Goal: Use online tool/utility: Utilize a website feature to perform a specific function

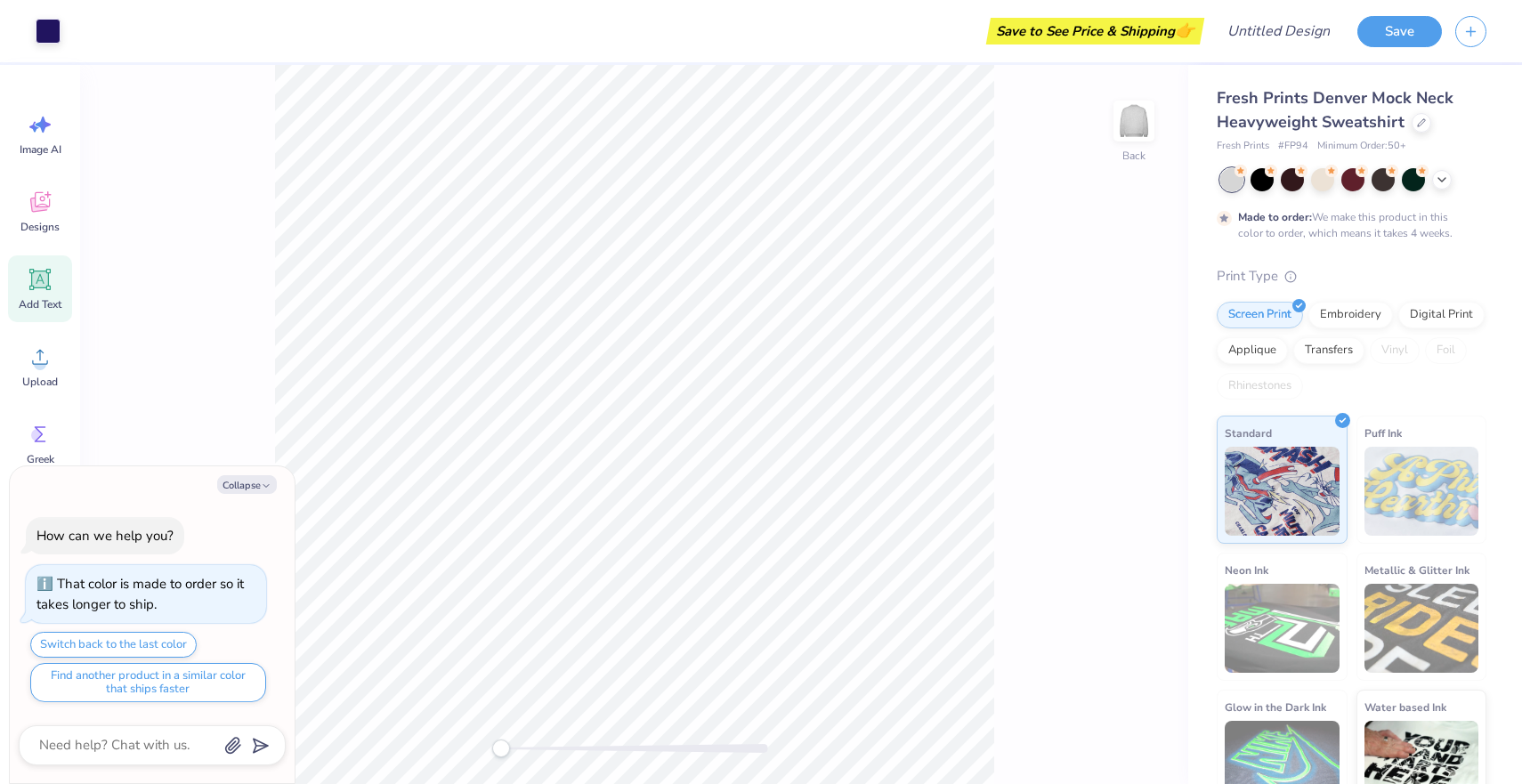
click at [40, 283] on icon at bounding box center [40, 279] width 17 height 17
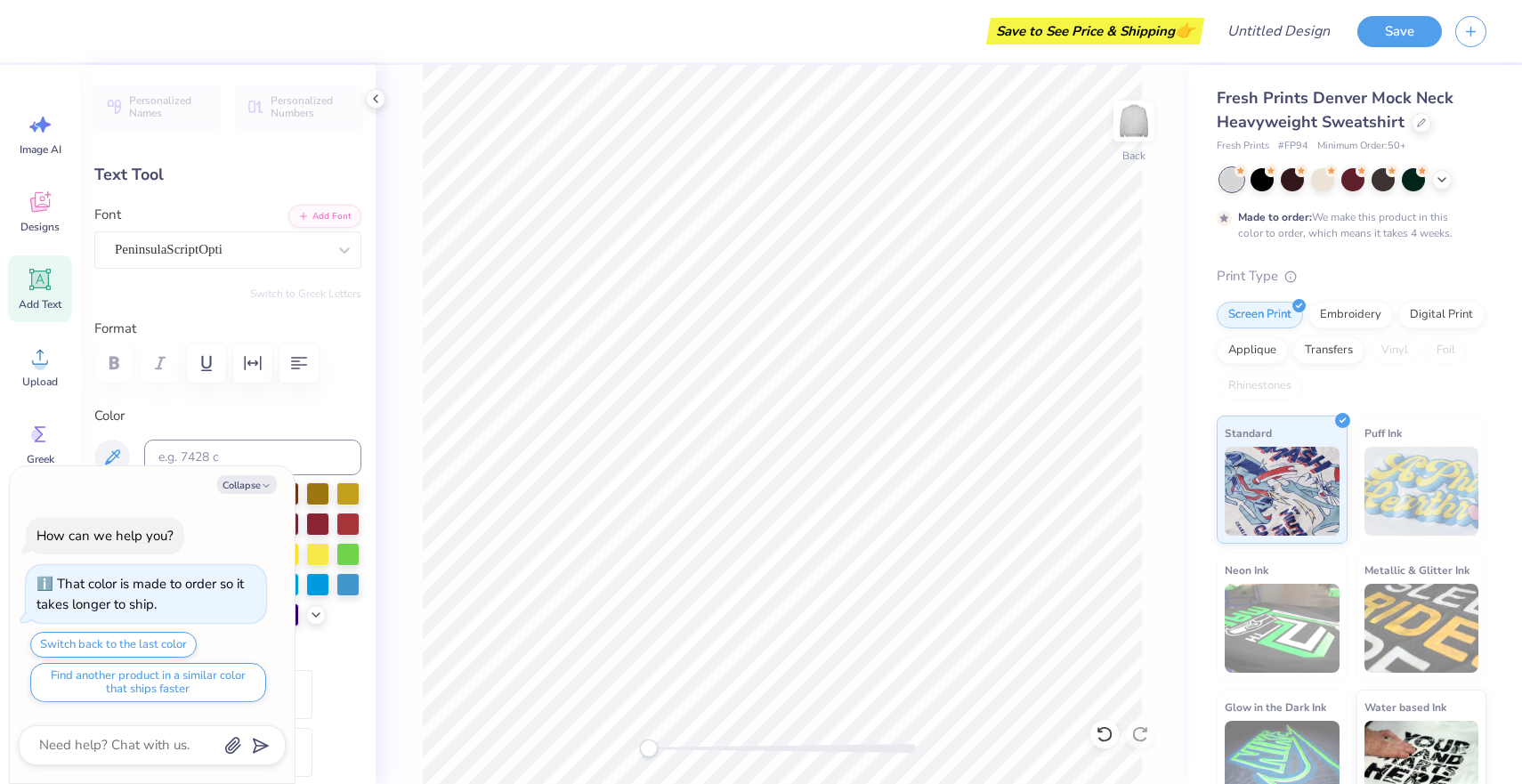
type textarea "x"
type input "0.0"
type textarea "x"
type input "5.84"
type input "1.69"
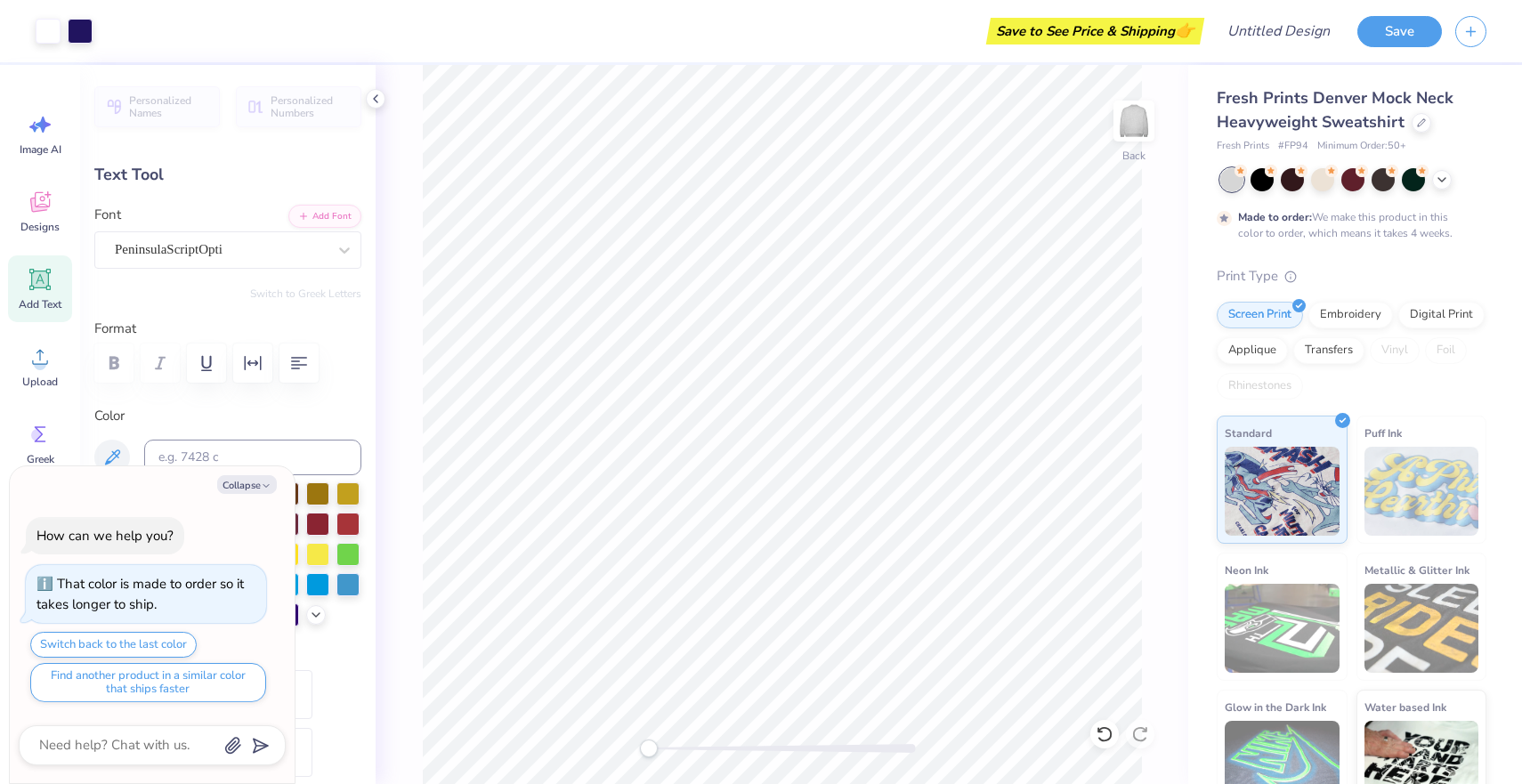
type input "9.15"
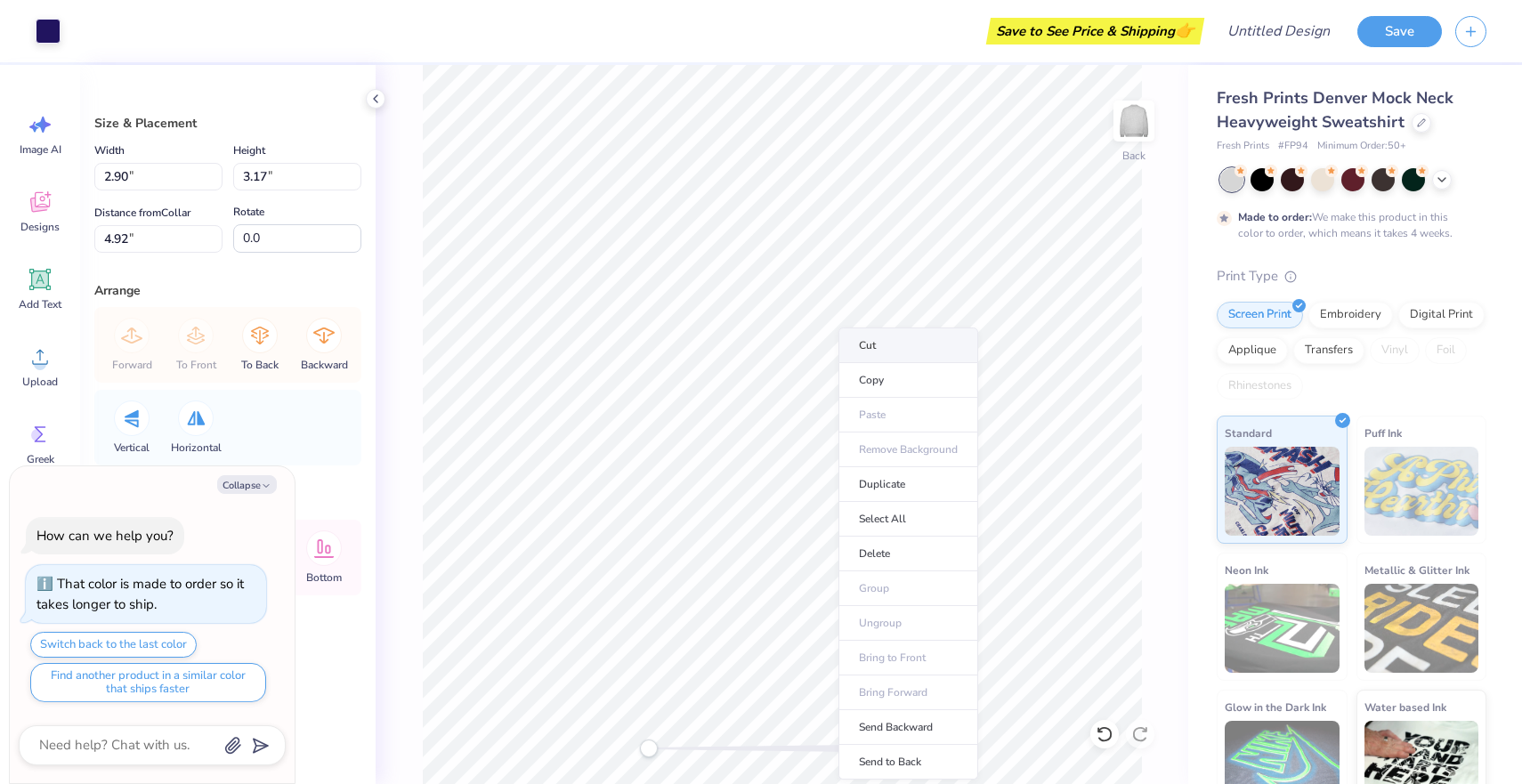
click at [867, 353] on li "Cut" at bounding box center [908, 346] width 139 height 36
click at [903, 357] on li "Cut" at bounding box center [915, 346] width 139 height 36
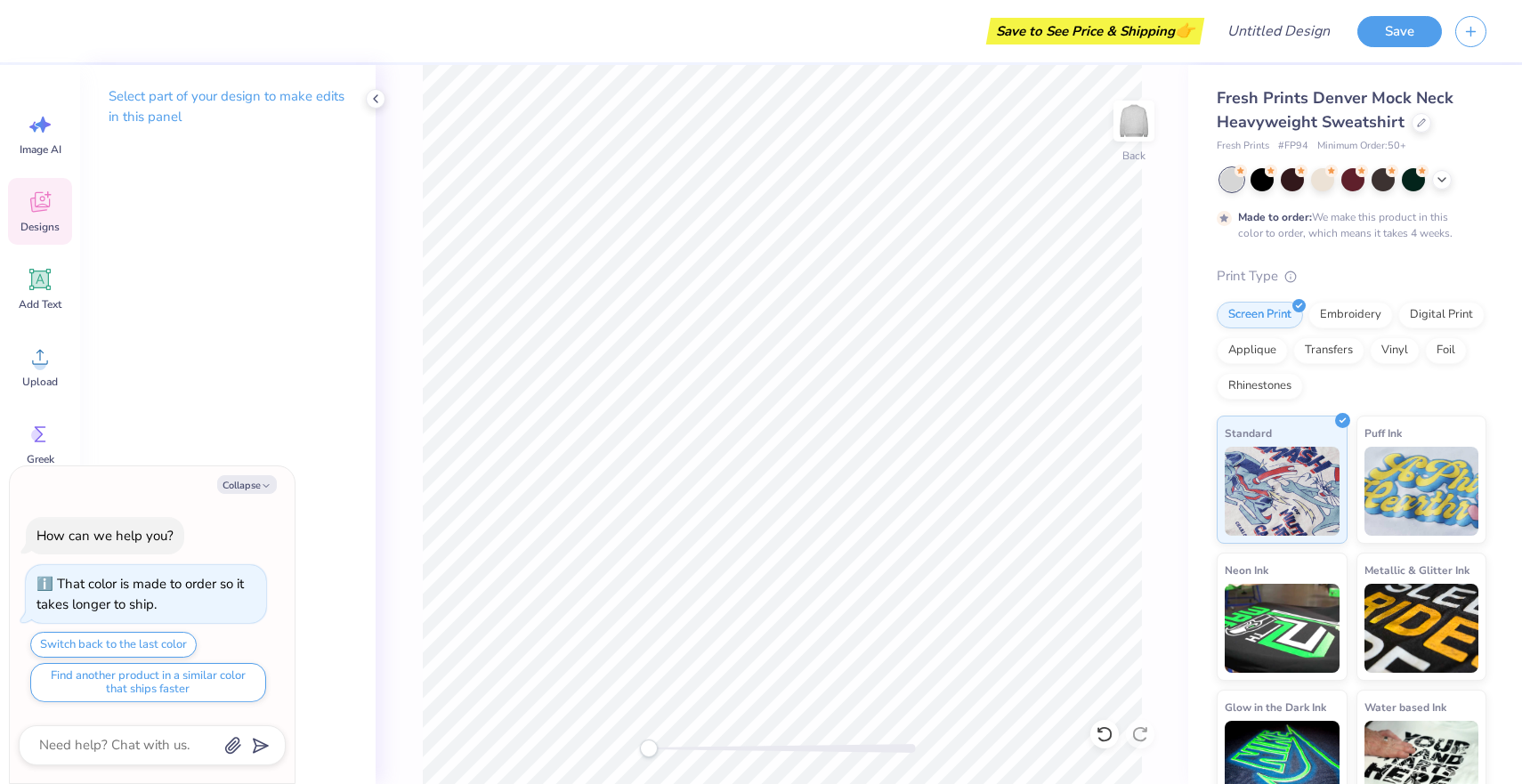
click at [37, 213] on icon at bounding box center [40, 201] width 27 height 27
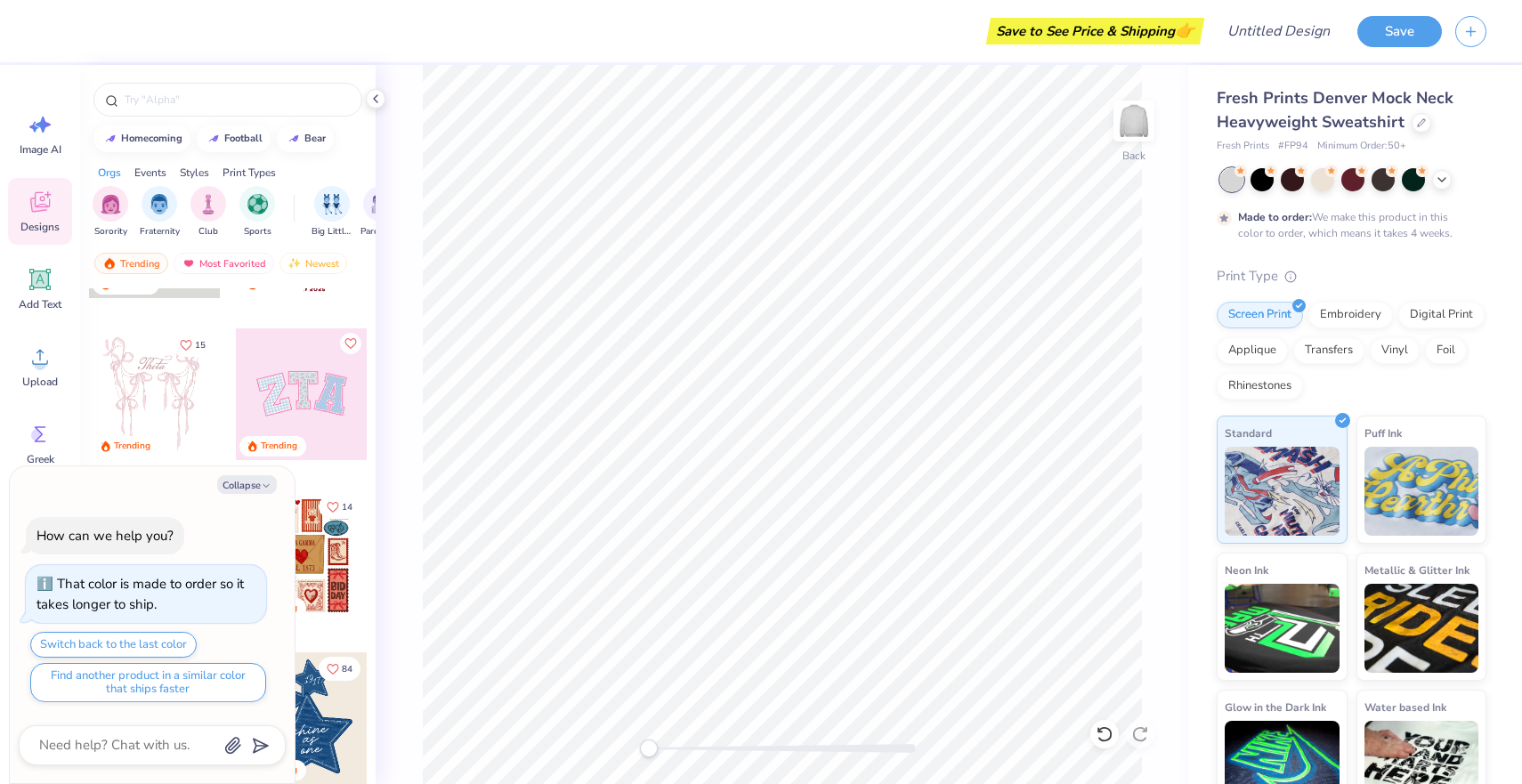
scroll to position [127, 0]
click at [261, 488] on icon "button" at bounding box center [266, 486] width 11 height 11
type textarea "x"
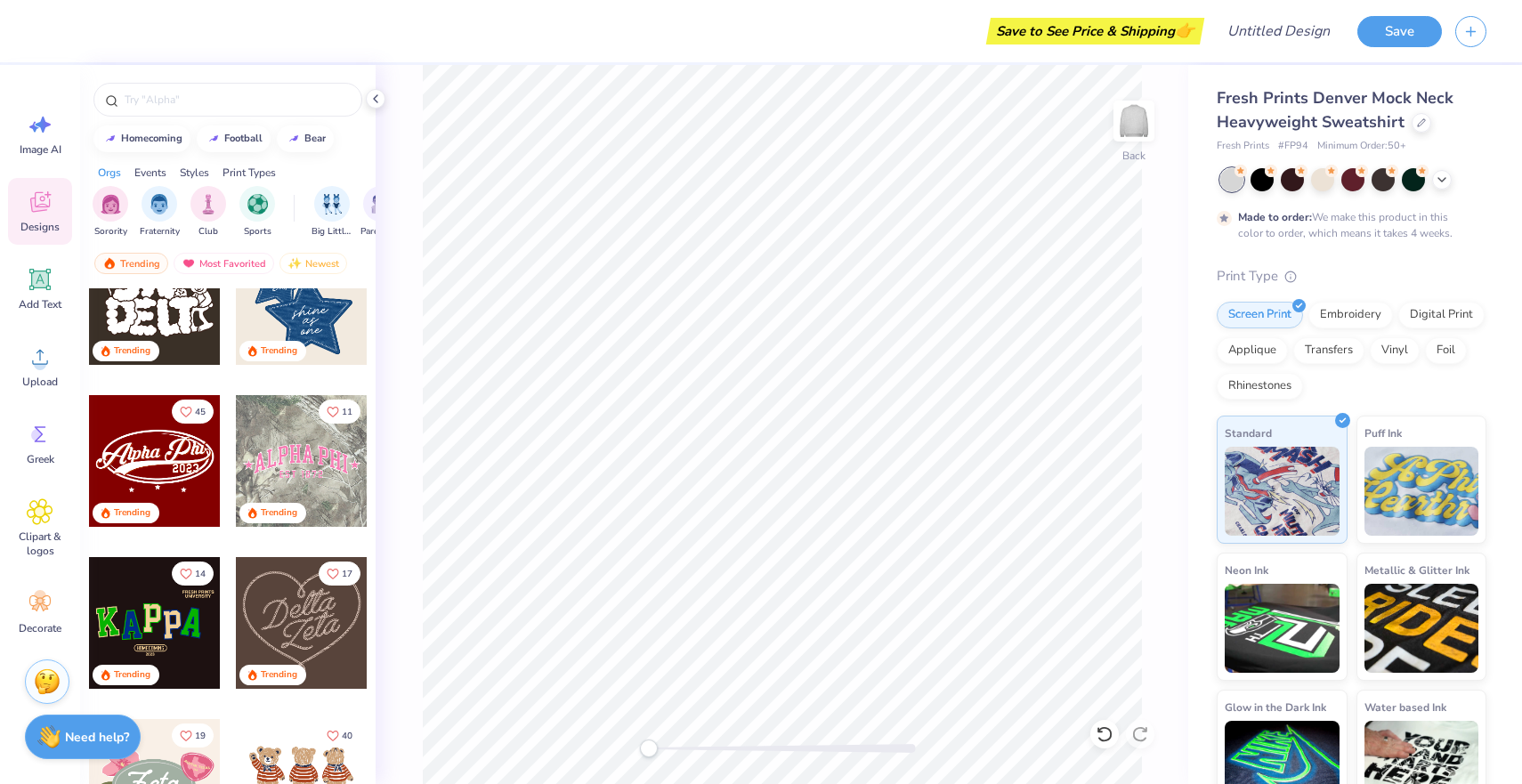
scroll to position [523, 0]
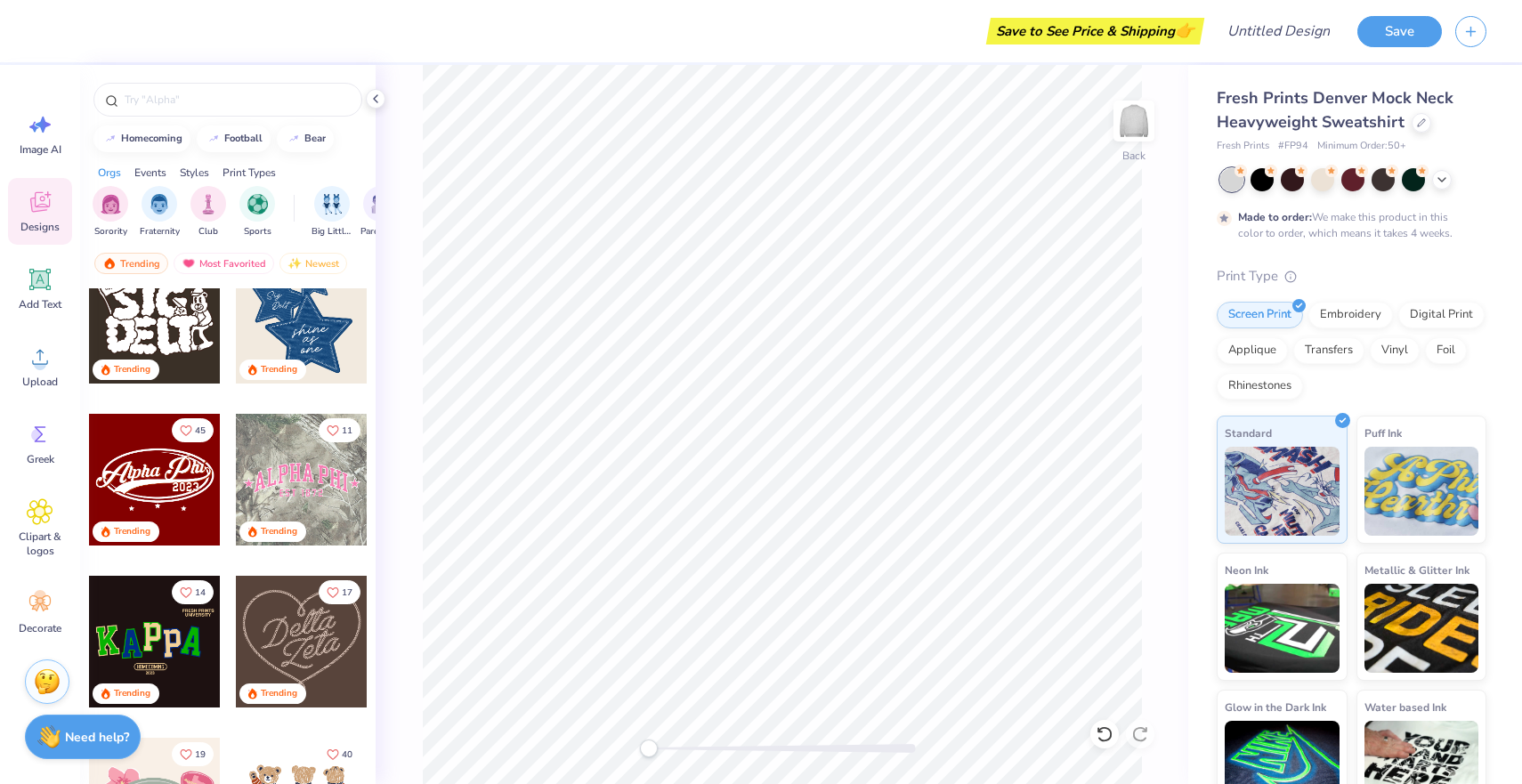
click at [325, 483] on div at bounding box center [301, 479] width 131 height 131
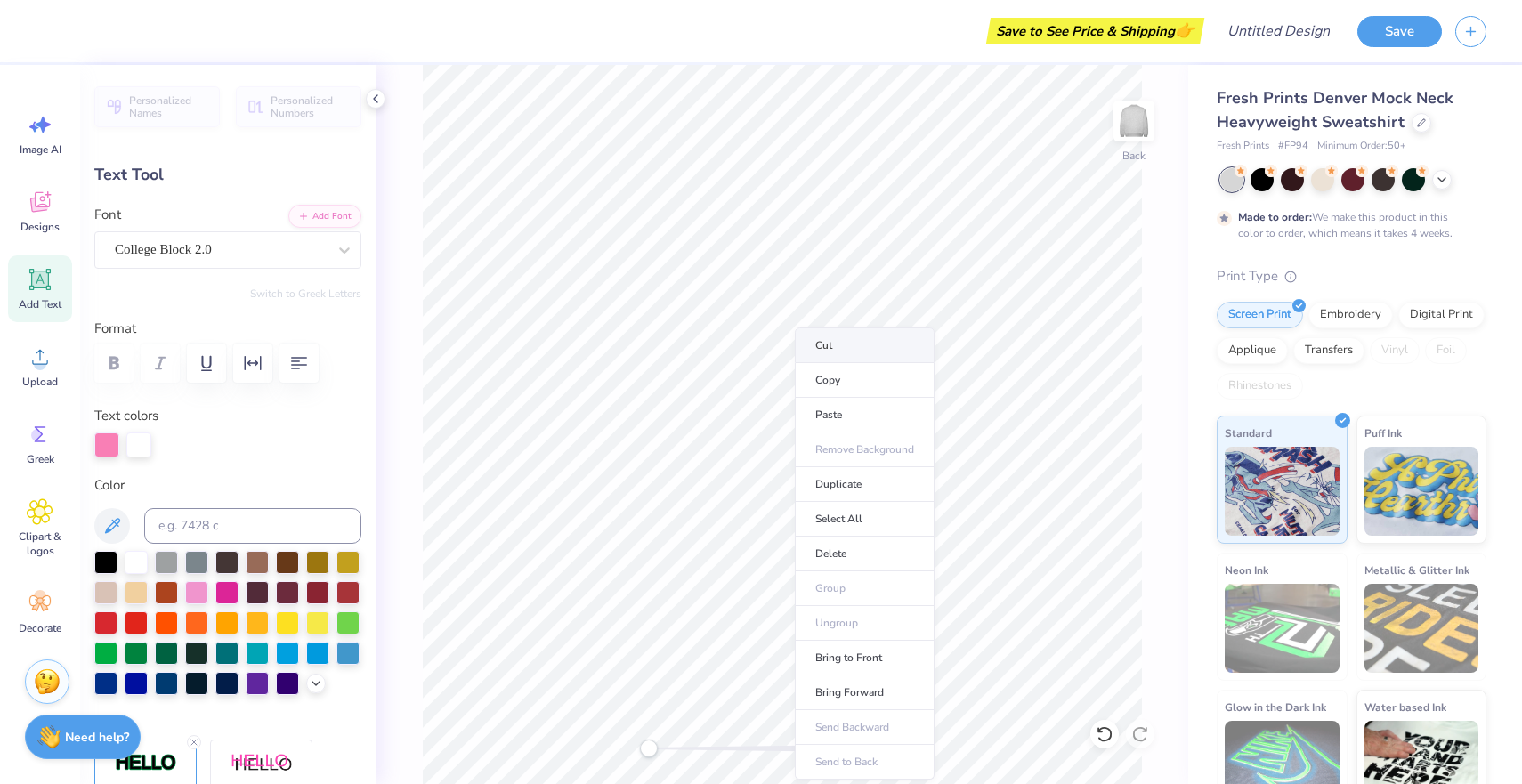
click at [829, 353] on li "Cut" at bounding box center [864, 346] width 139 height 36
click at [46, 441] on icon at bounding box center [40, 433] width 27 height 27
click at [827, 351] on li "Cut" at bounding box center [864, 346] width 139 height 36
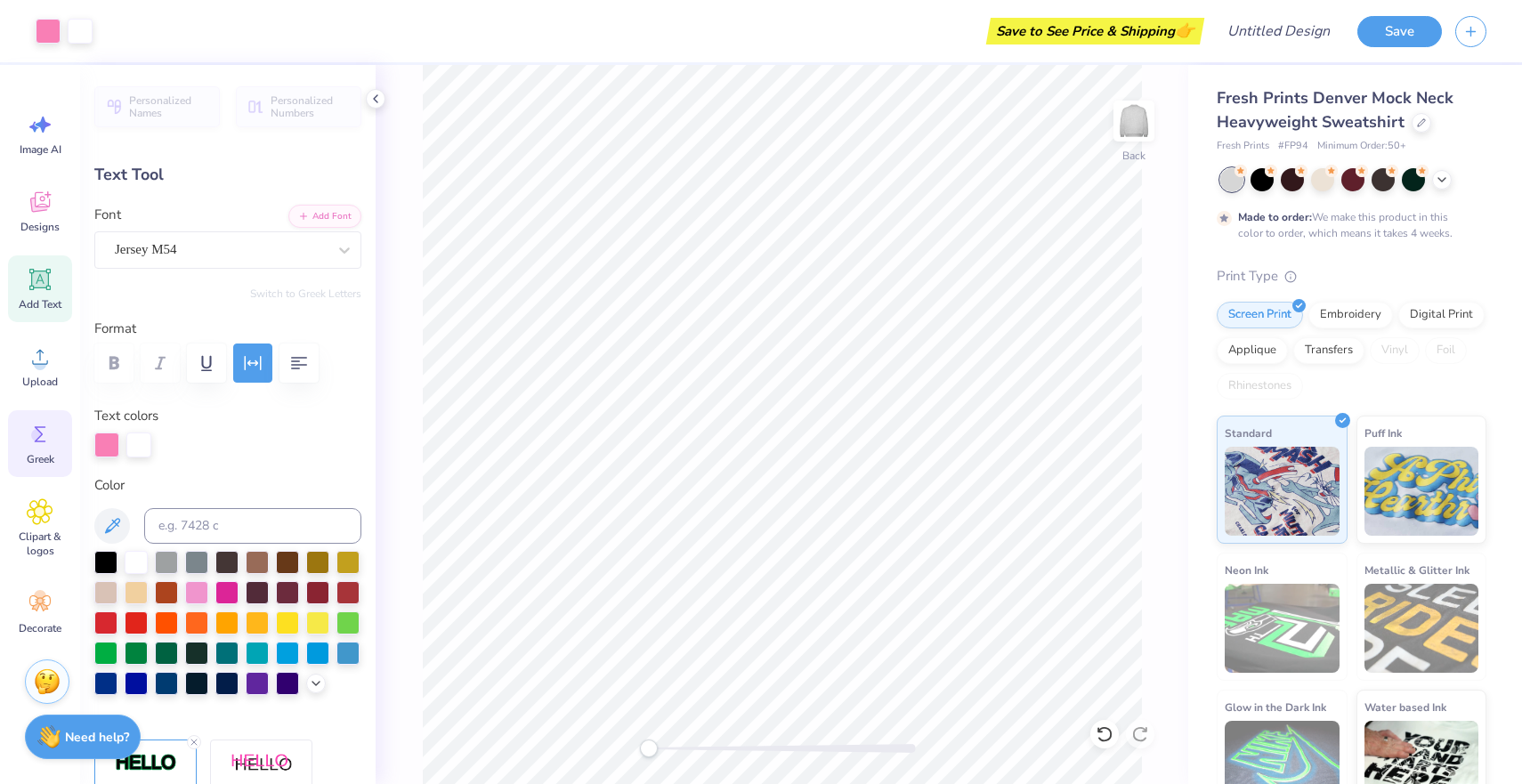
click at [35, 451] on div "Greek" at bounding box center [40, 443] width 64 height 67
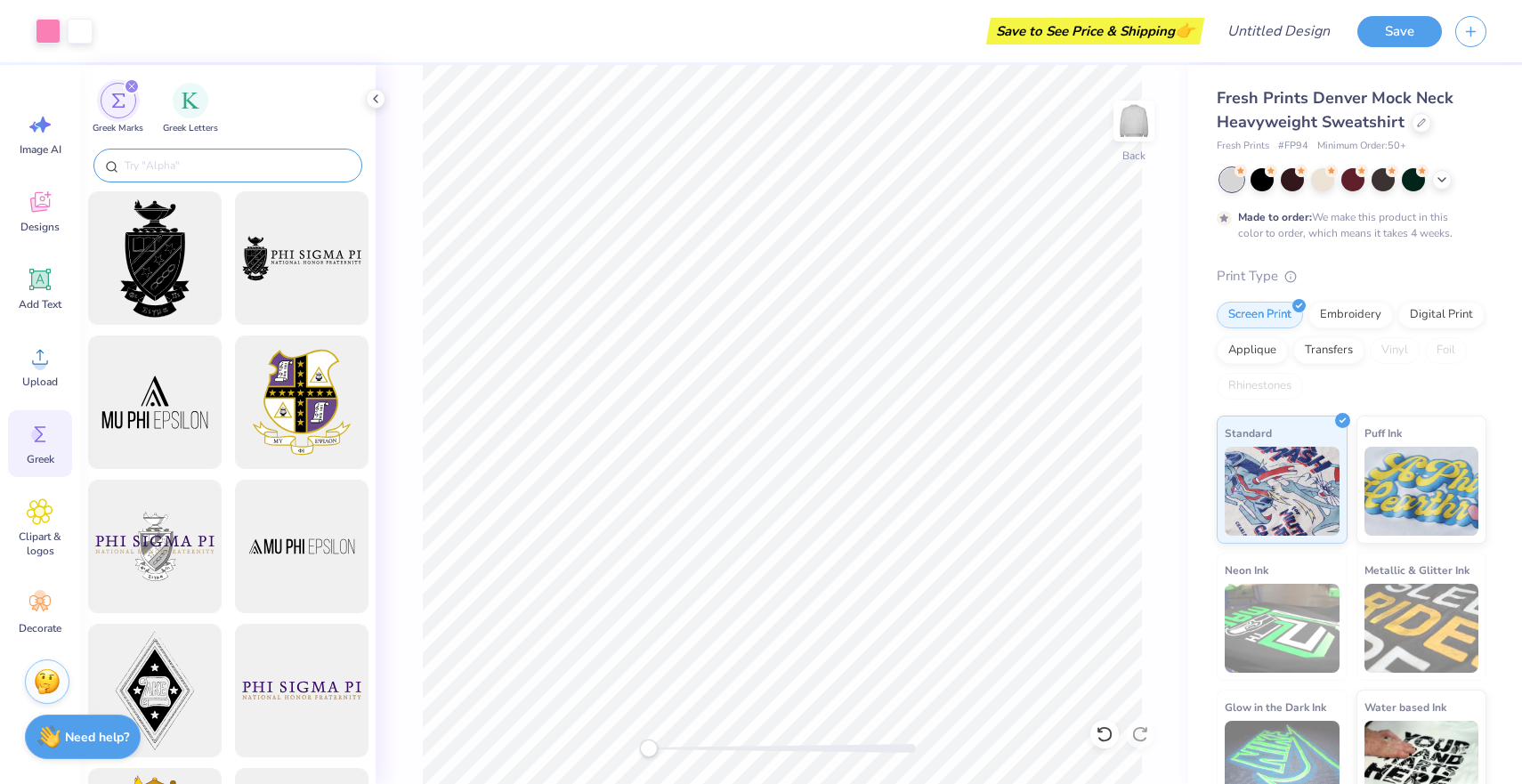
click at [162, 164] on input "text" at bounding box center [236, 166] width 228 height 18
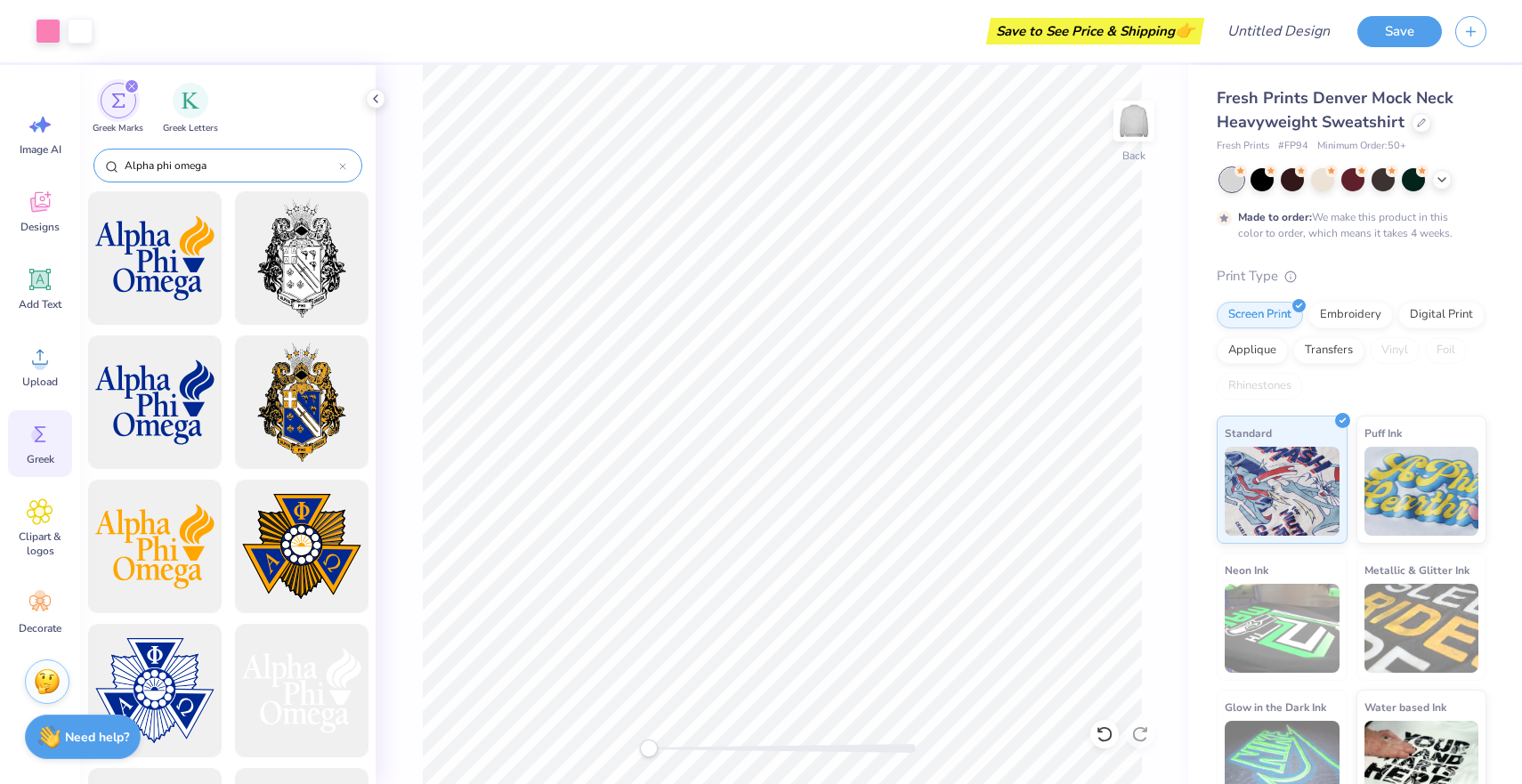
type input "Alpha phi omega"
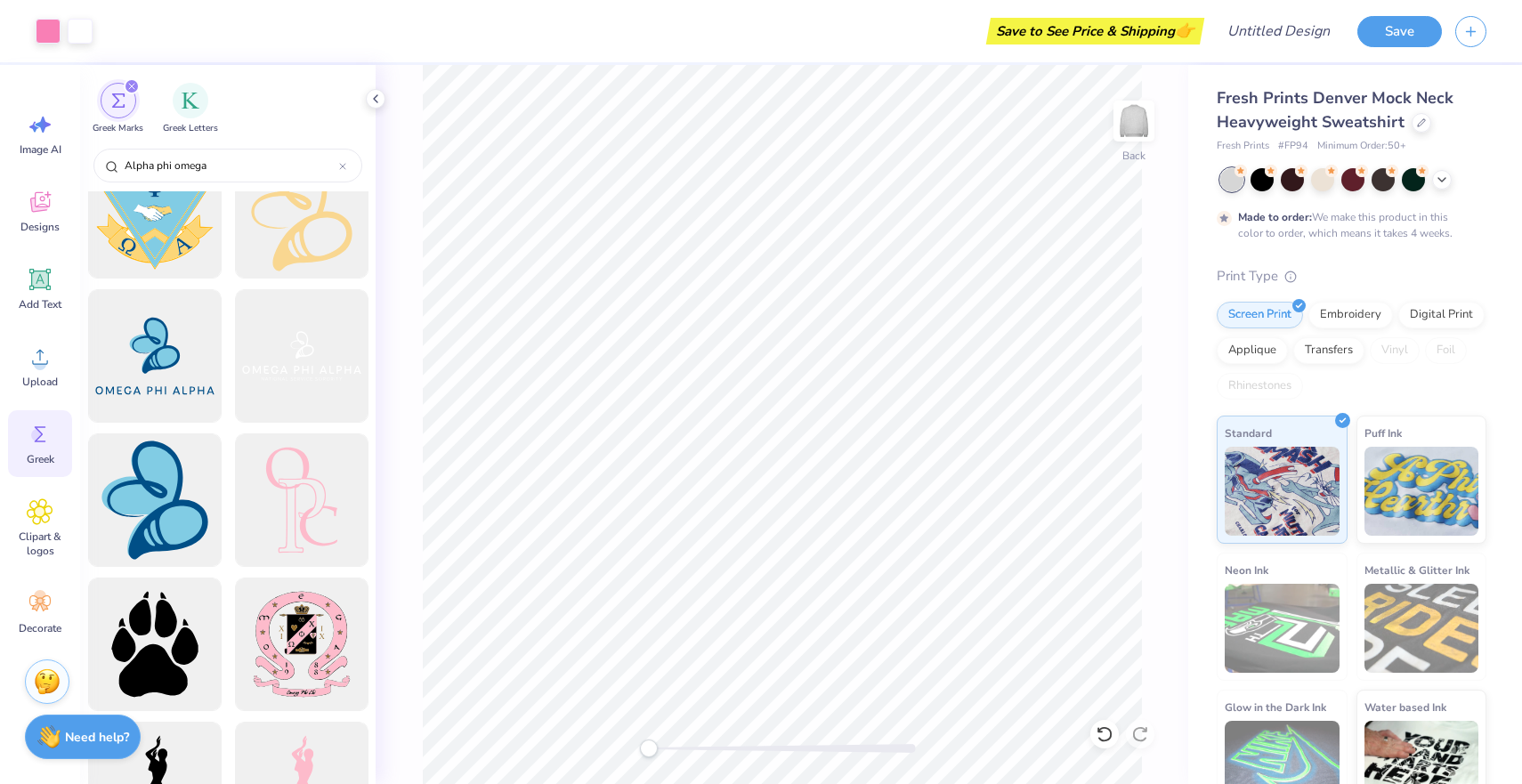
scroll to position [1722, 0]
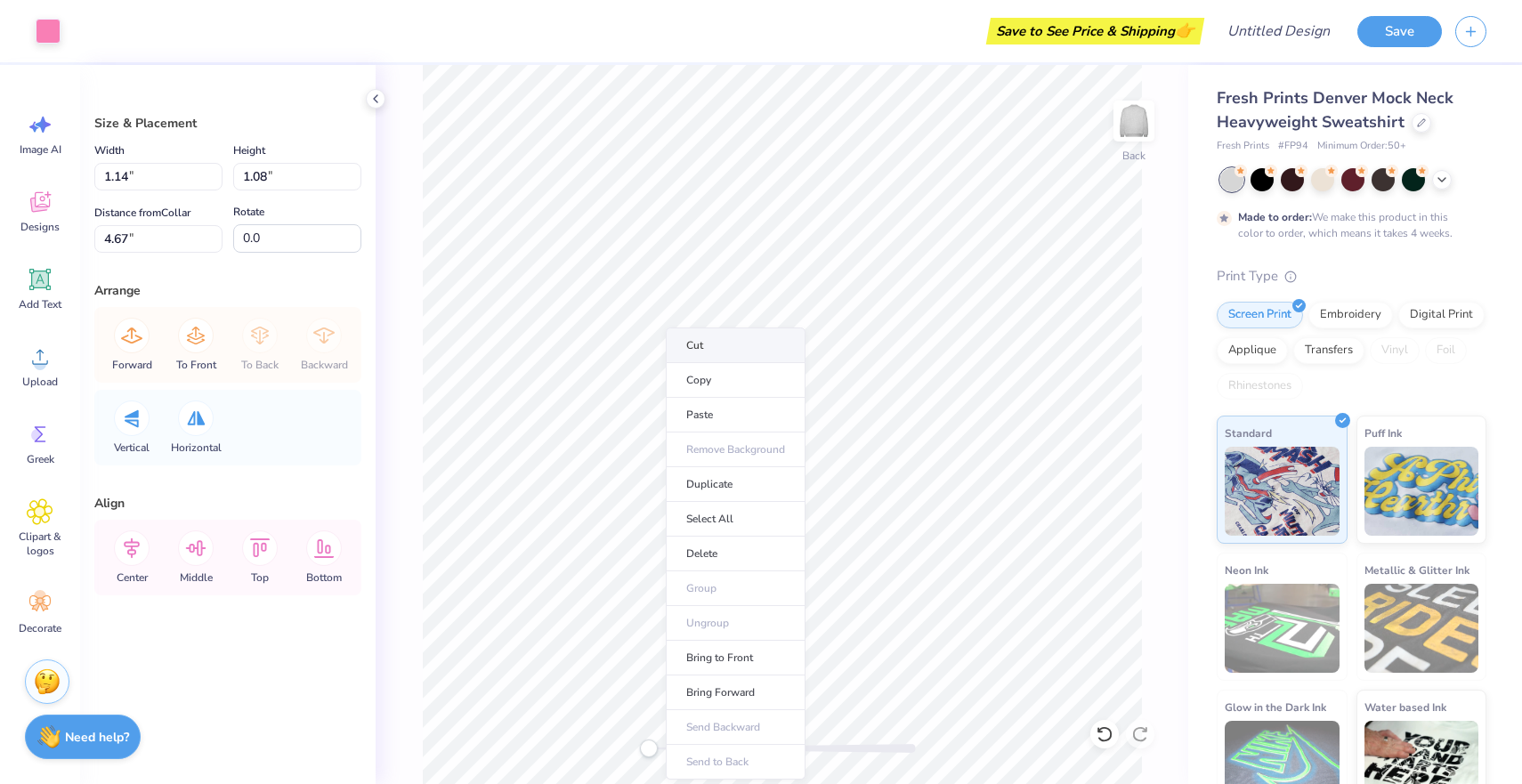
click at [713, 345] on li "Cut" at bounding box center [735, 346] width 139 height 36
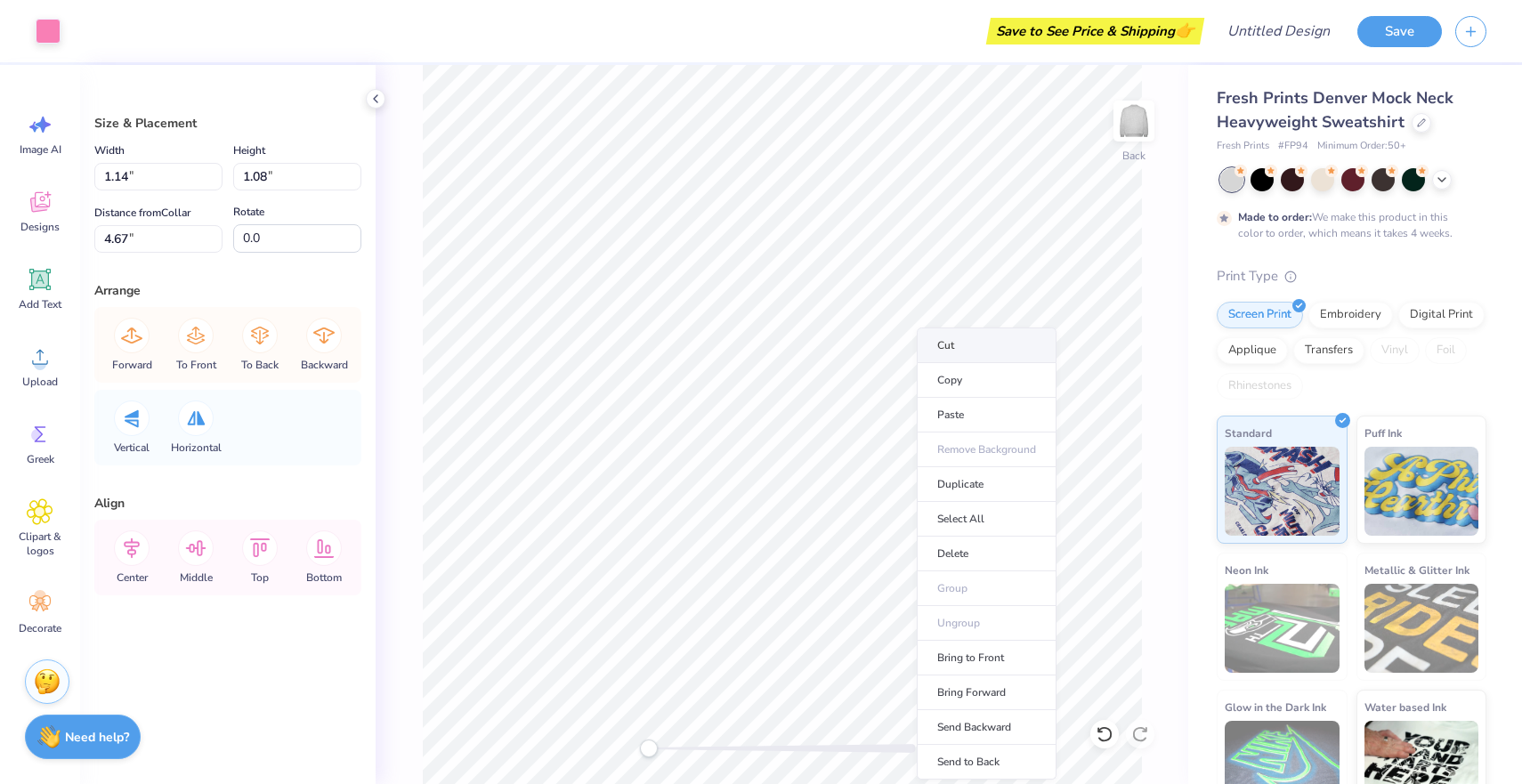
click at [938, 348] on li "Cut" at bounding box center [986, 346] width 139 height 36
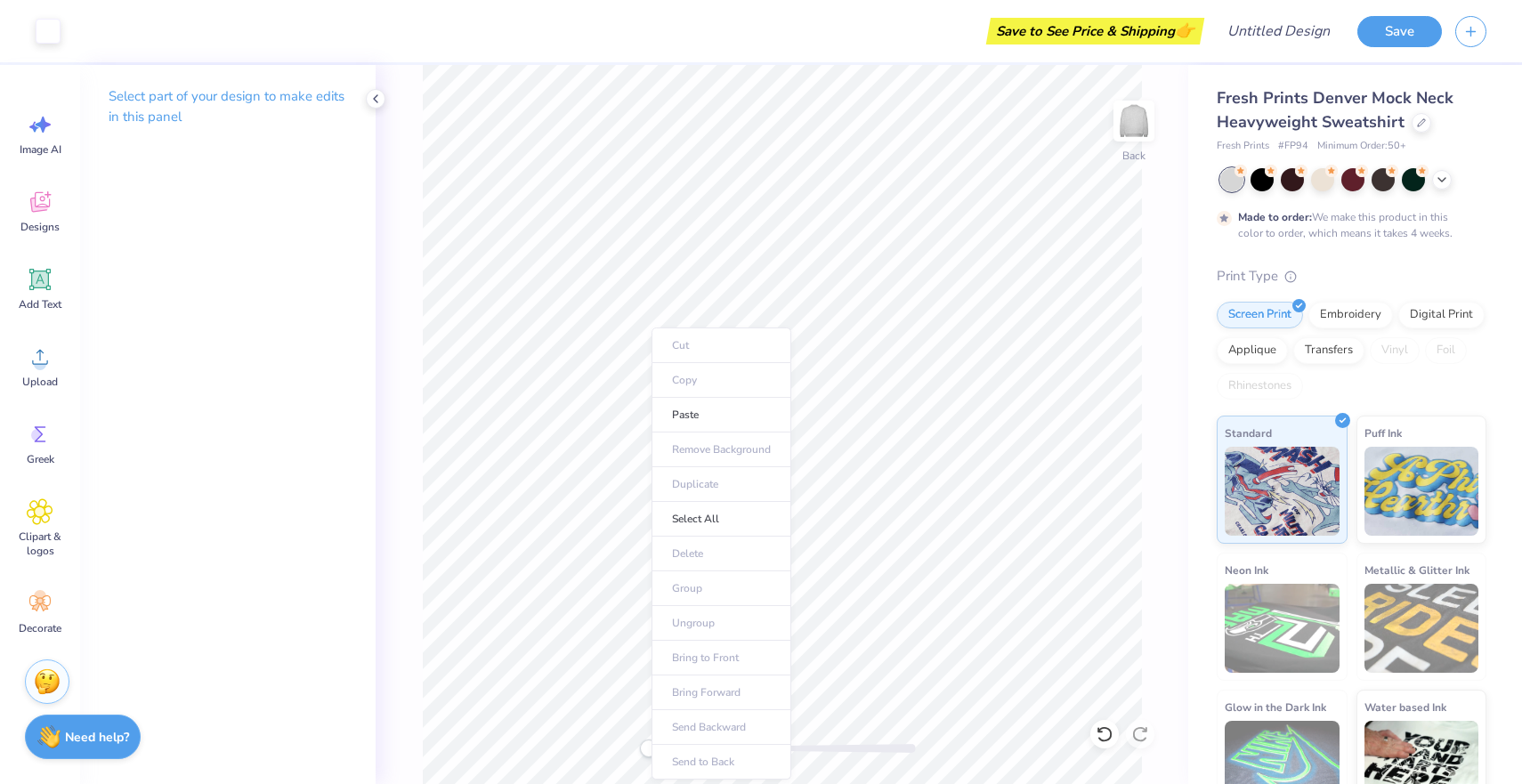
click at [696, 348] on ul "Cut Copy Paste Remove Background Duplicate Select All Delete Group Ungroup Brin…" at bounding box center [721, 554] width 139 height 452
click at [672, 345] on ul "Cut Copy Paste Remove Background Duplicate Select All Delete Group Ungroup Brin…" at bounding box center [717, 554] width 139 height 452
click at [652, 384] on ul "Cut Copy Paste Remove Background Duplicate Select All Delete Group Ungroup Brin…" at bounding box center [717, 554] width 139 height 452
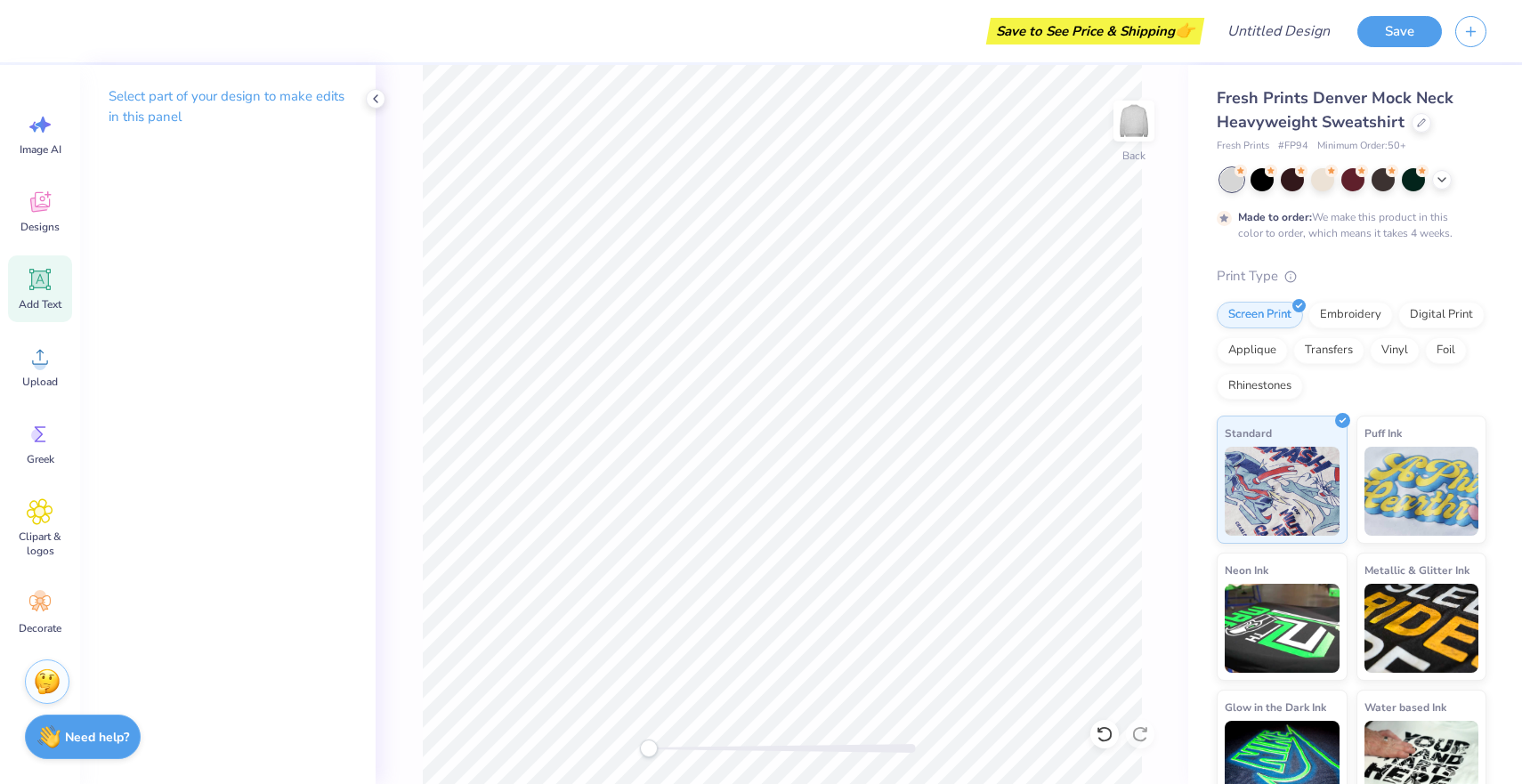
click at [41, 299] on span "Add Text" at bounding box center [40, 304] width 42 height 14
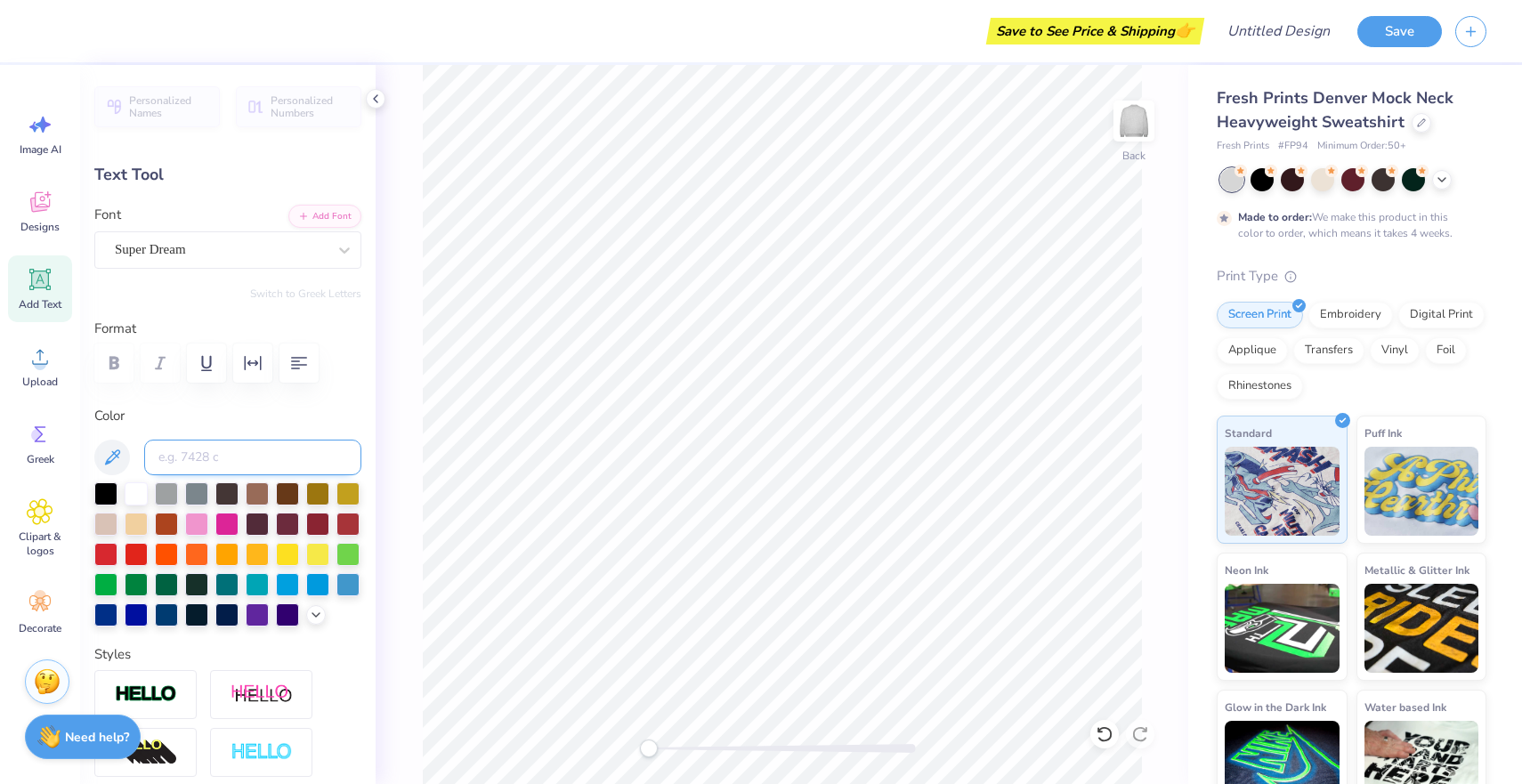
click at [213, 462] on input at bounding box center [253, 457] width 217 height 36
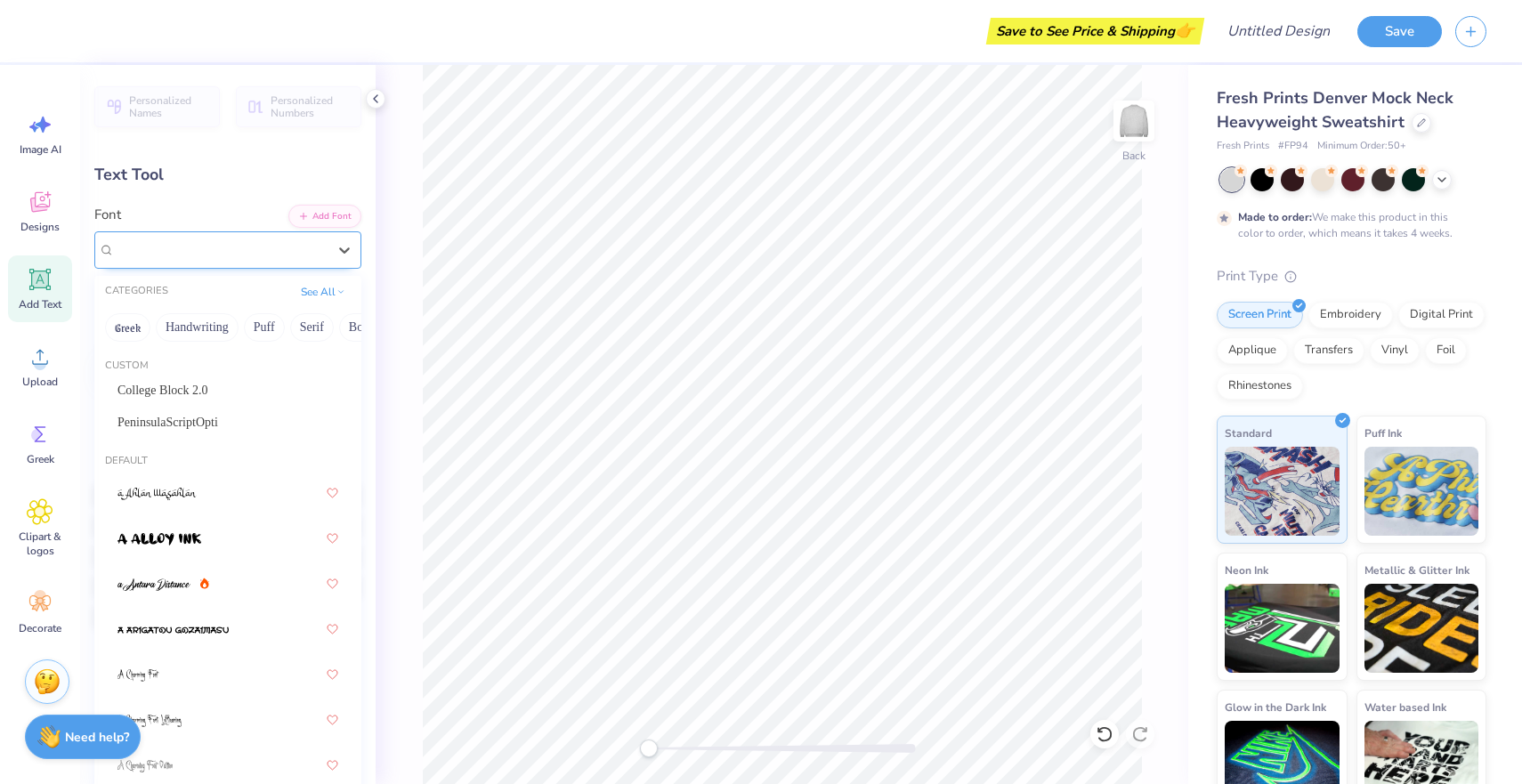
click at [256, 252] on div "Super Dream" at bounding box center [220, 250] width 215 height 28
click at [47, 301] on span "Add Text" at bounding box center [40, 304] width 42 height 14
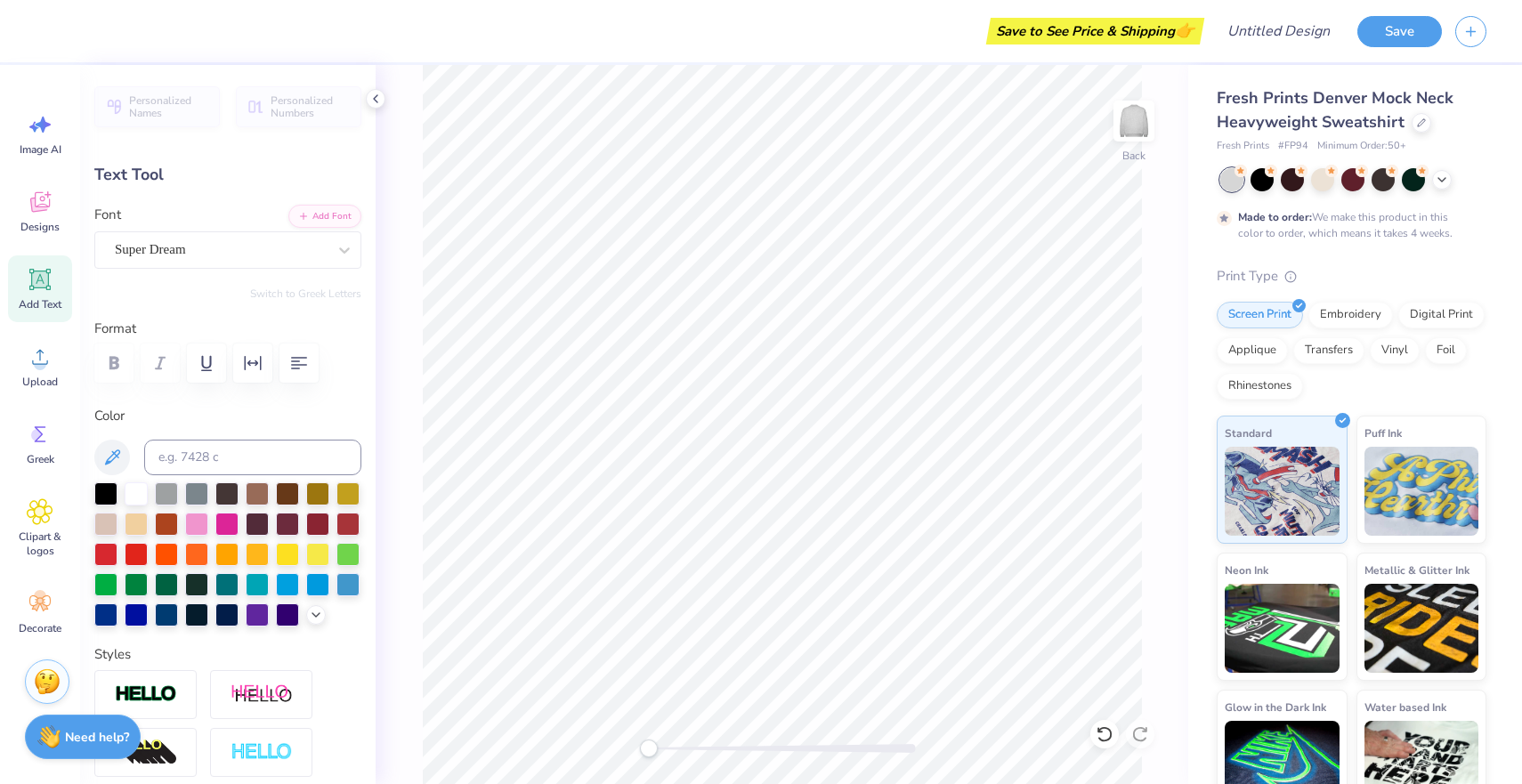
click at [172, 184] on div "Text Tool" at bounding box center [228, 175] width 267 height 24
click at [215, 462] on input at bounding box center [253, 457] width 217 height 36
click at [327, 249] on div "Super Dream" at bounding box center [220, 250] width 215 height 28
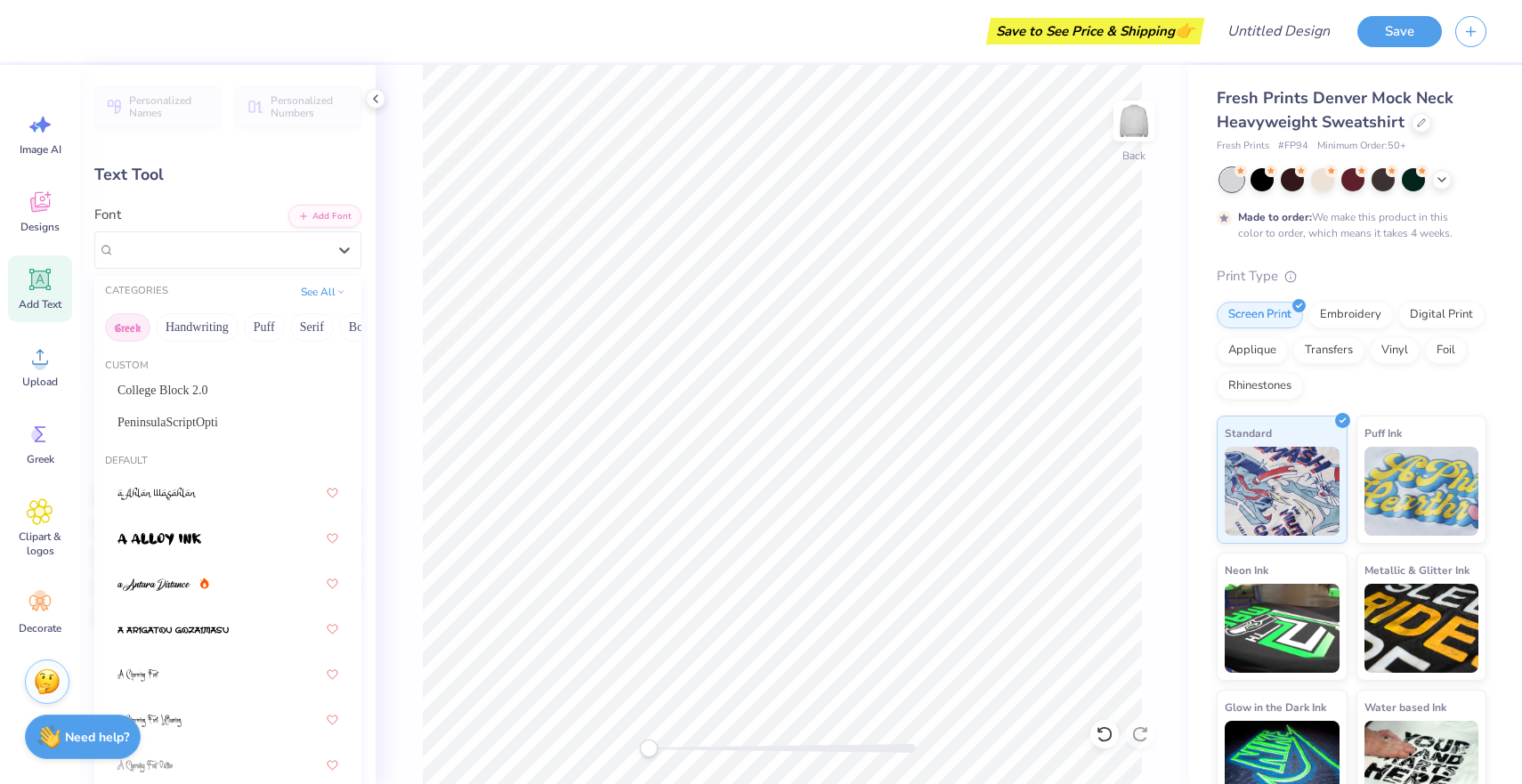
click at [137, 326] on button "Greek" at bounding box center [127, 327] width 45 height 29
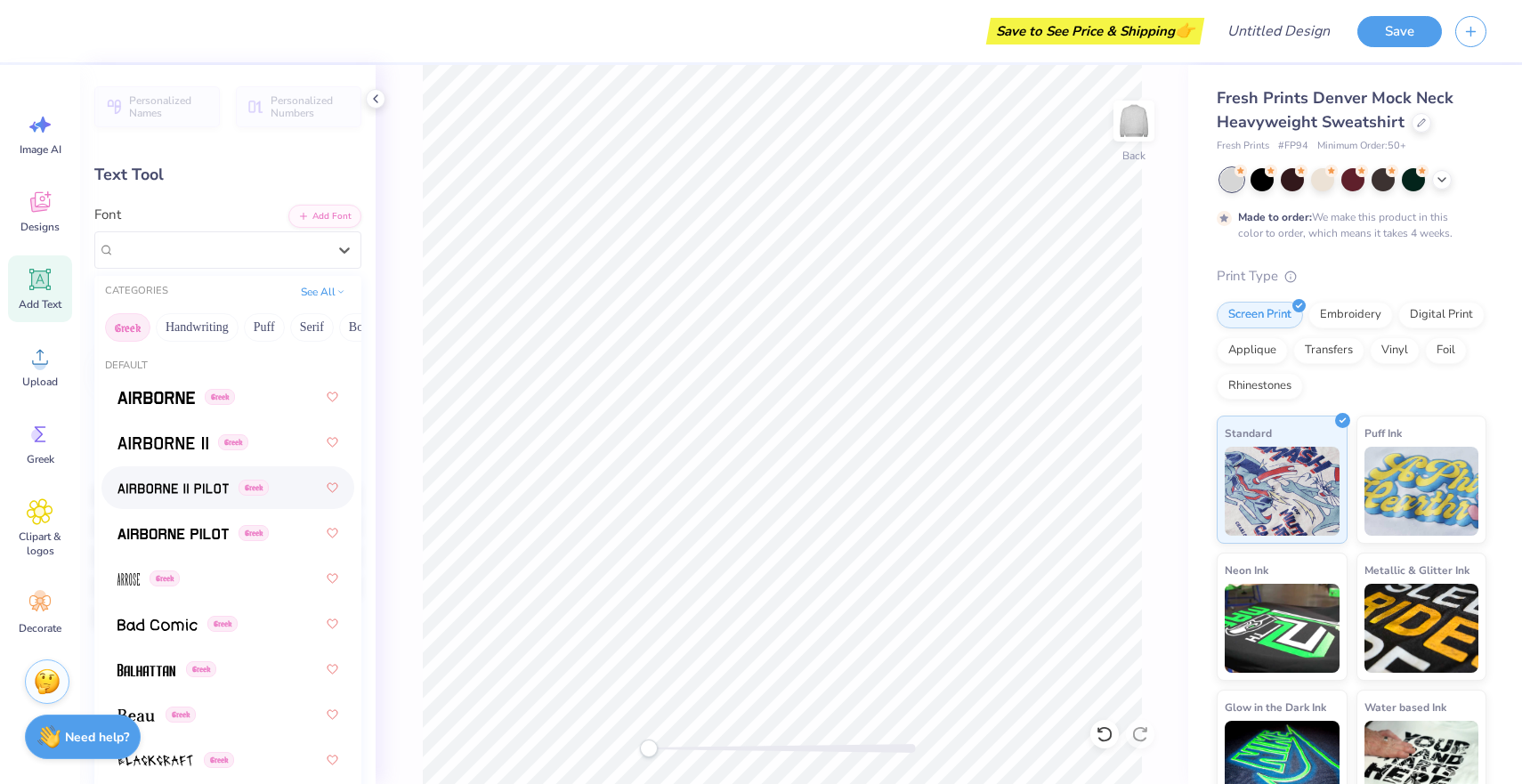
click at [191, 499] on div "Greek" at bounding box center [227, 488] width 220 height 32
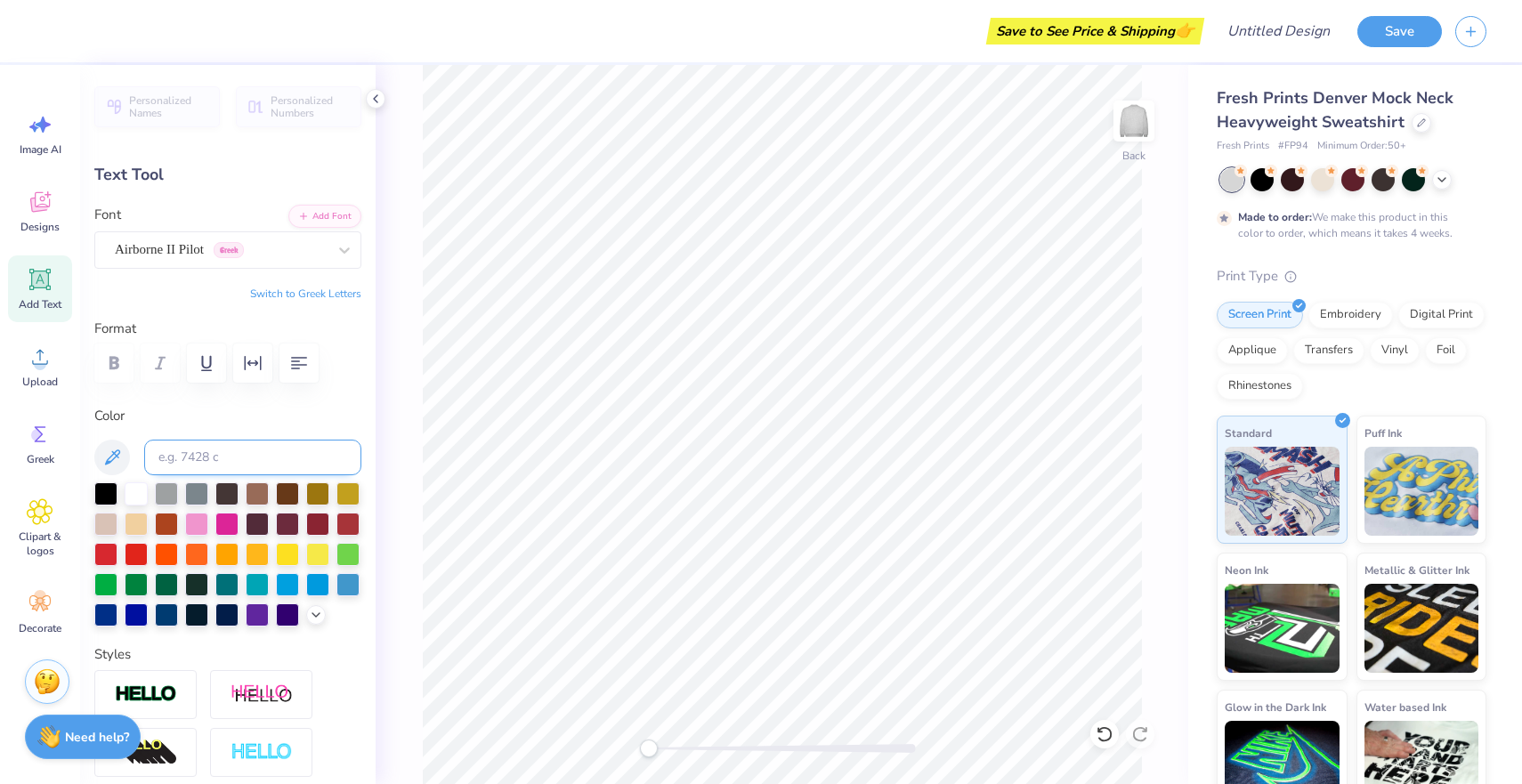
click at [220, 448] on input at bounding box center [253, 457] width 217 height 36
click at [335, 208] on button "Add Font" at bounding box center [325, 213] width 73 height 23
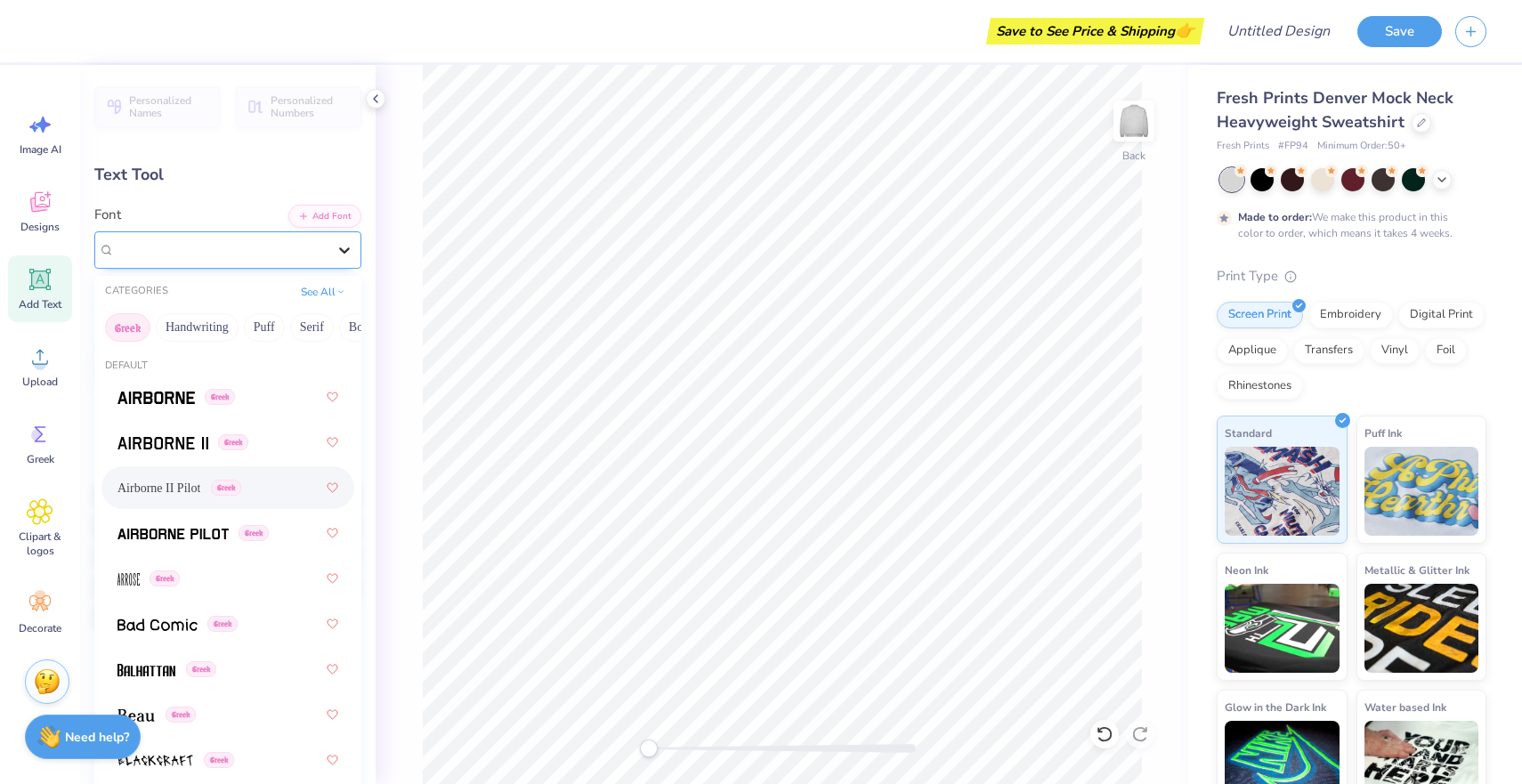
click at [338, 244] on icon at bounding box center [345, 250] width 18 height 18
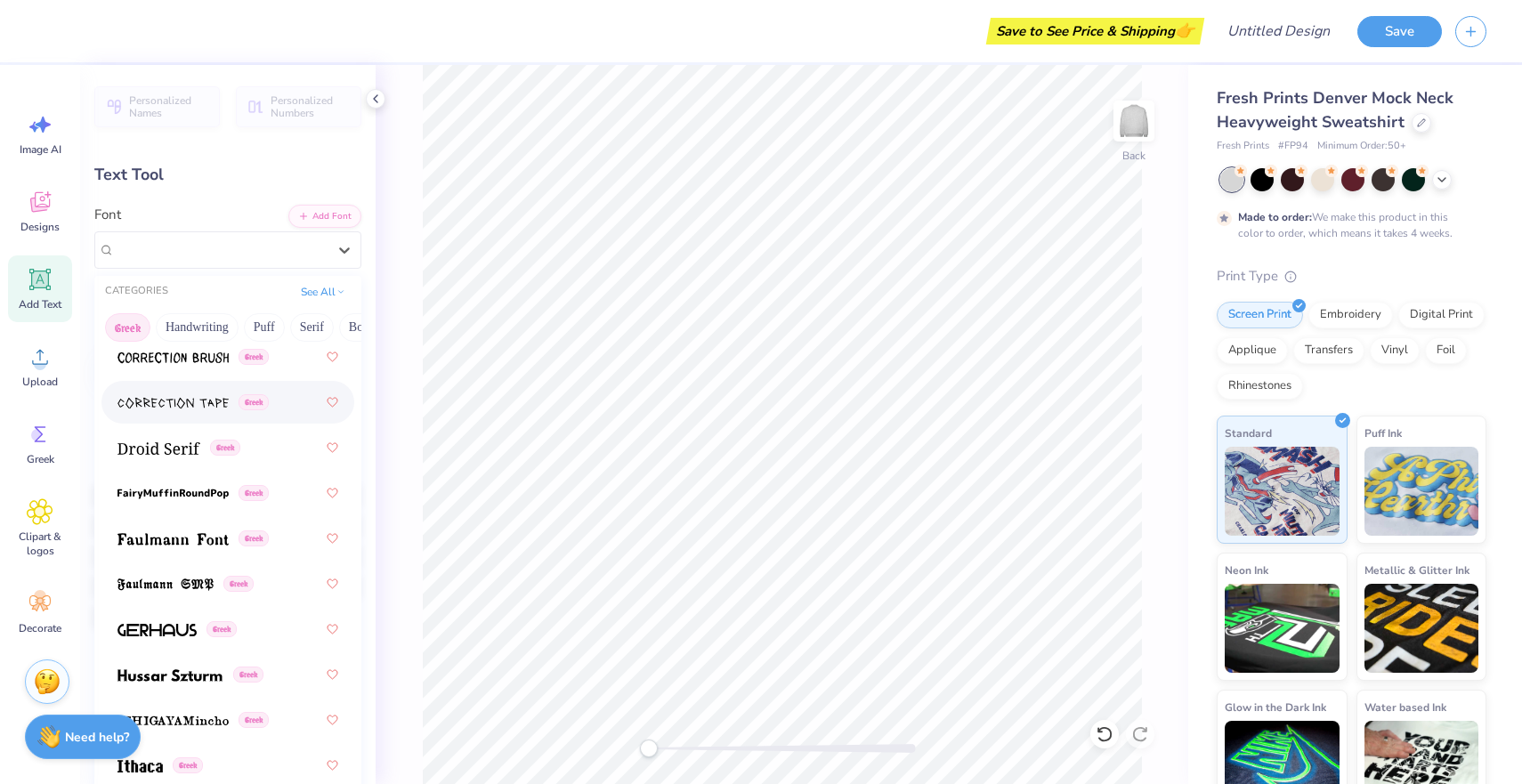
scroll to position [696, 0]
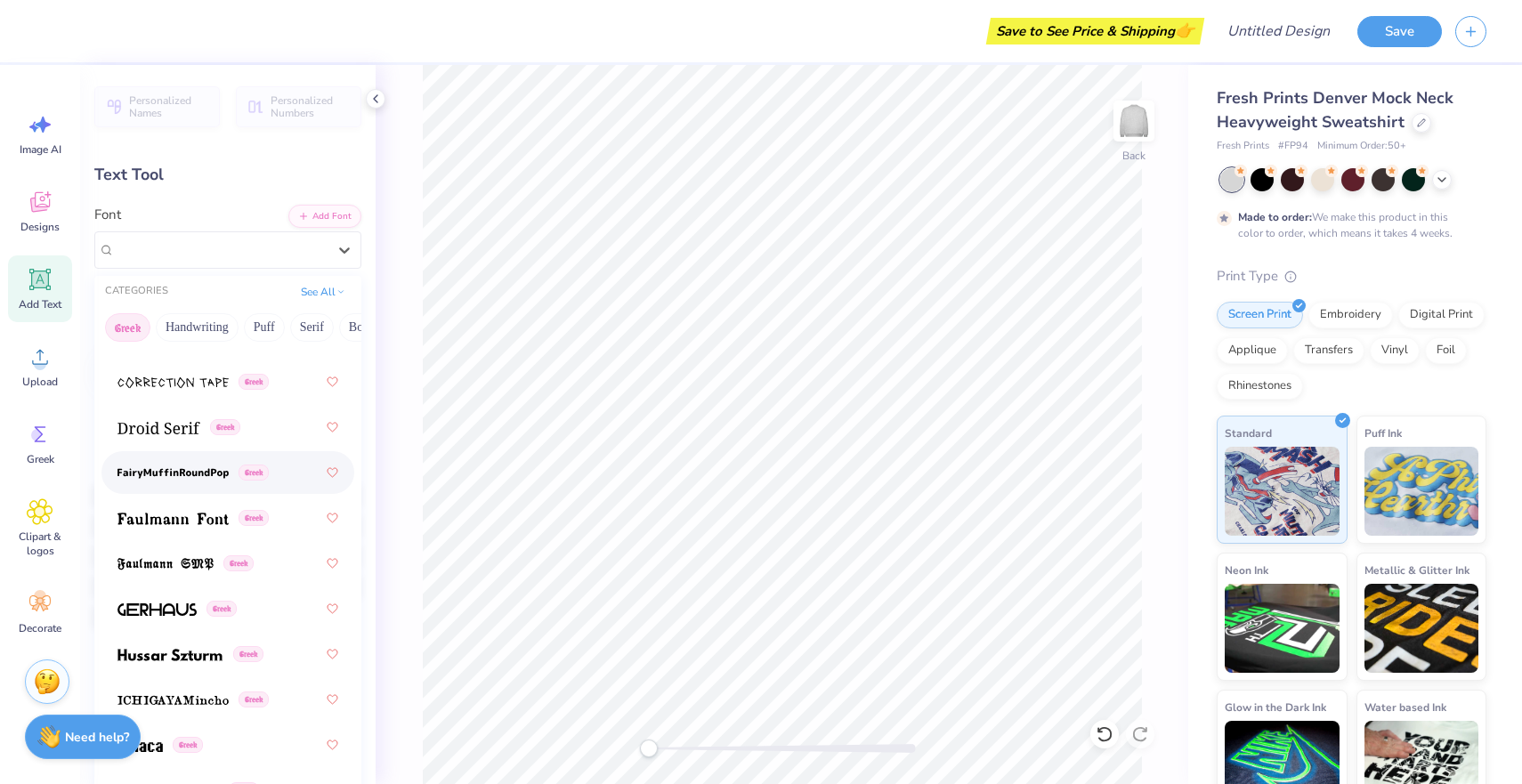
click at [118, 468] on img at bounding box center [173, 473] width 112 height 13
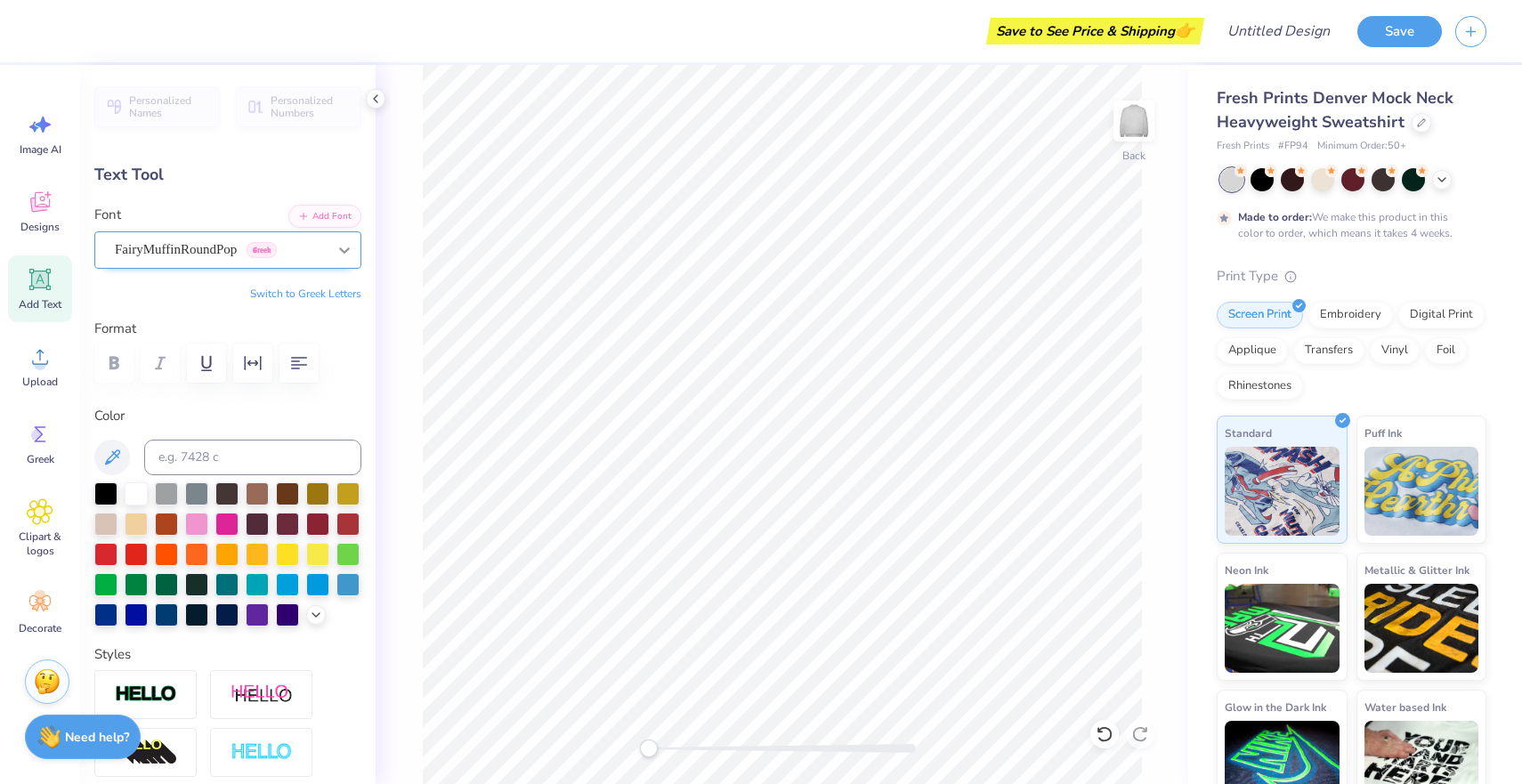
click at [335, 245] on div at bounding box center [344, 250] width 32 height 32
